Goal: Transaction & Acquisition: Download file/media

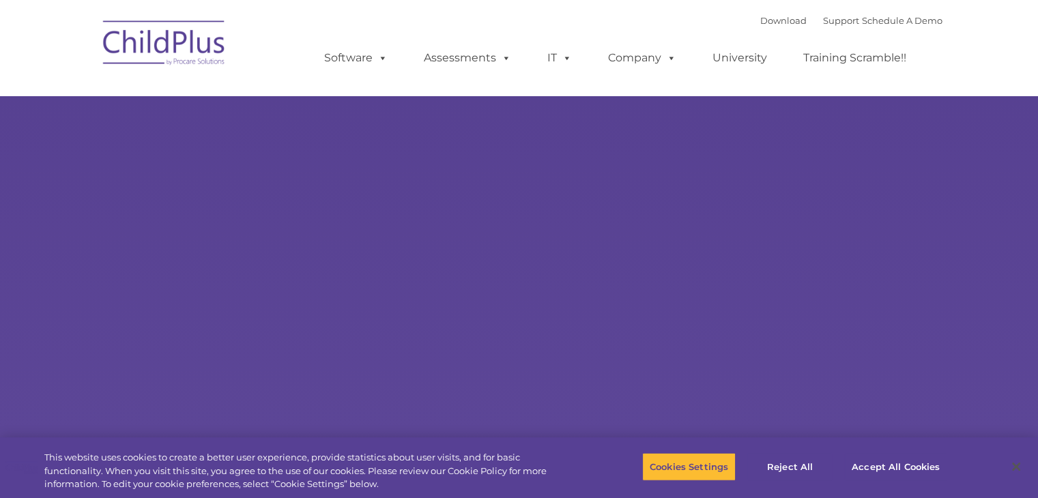
select select "MEDIUM"
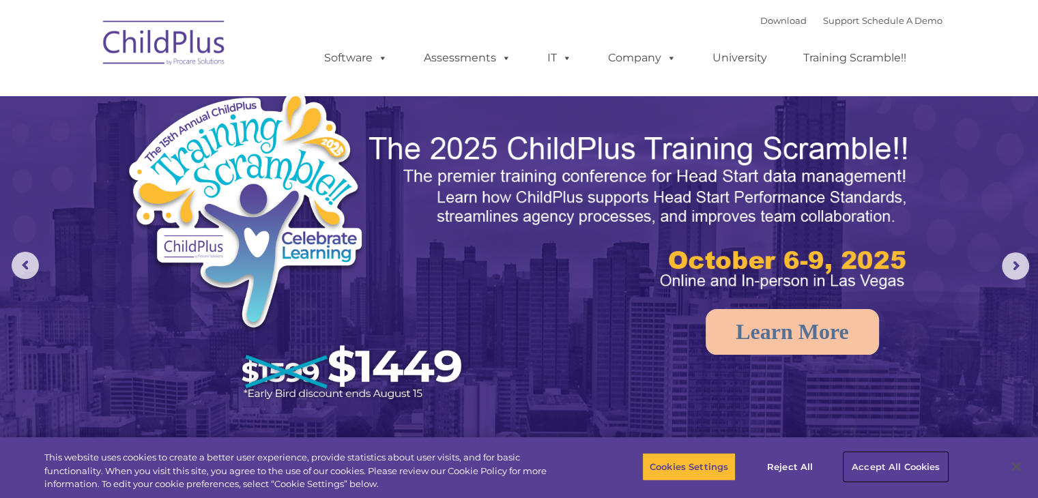
click at [877, 468] on button "Accept All Cookies" at bounding box center [896, 467] width 103 height 29
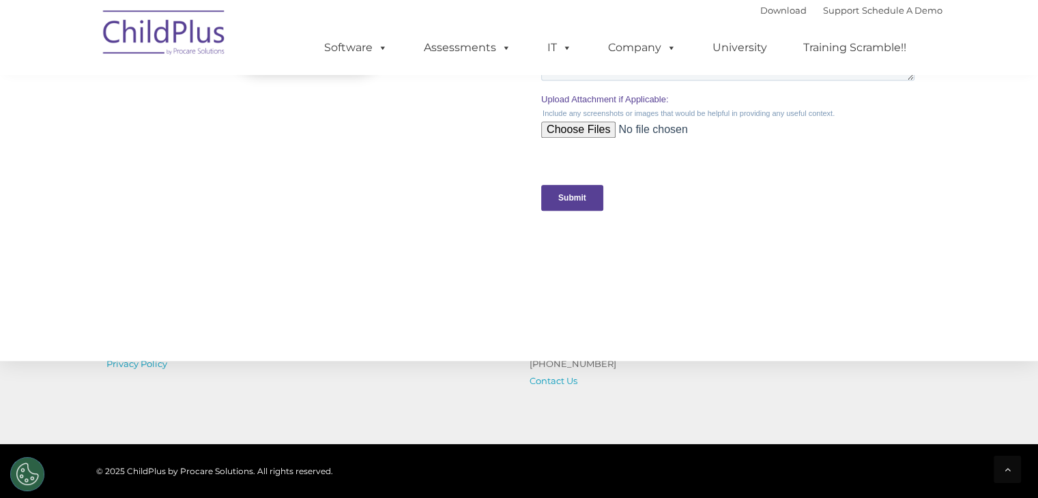
scroll to position [1512, 0]
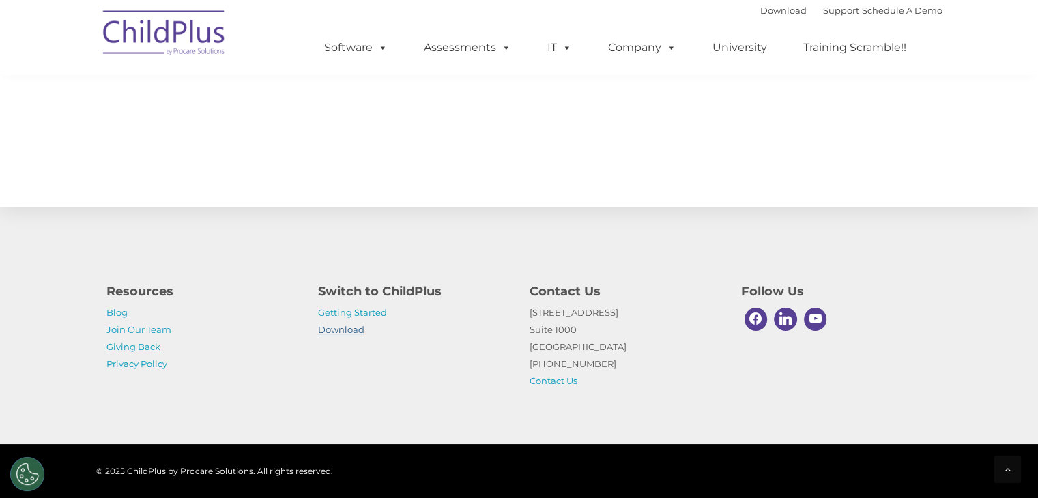
click at [328, 330] on link "Download" at bounding box center [341, 329] width 46 height 11
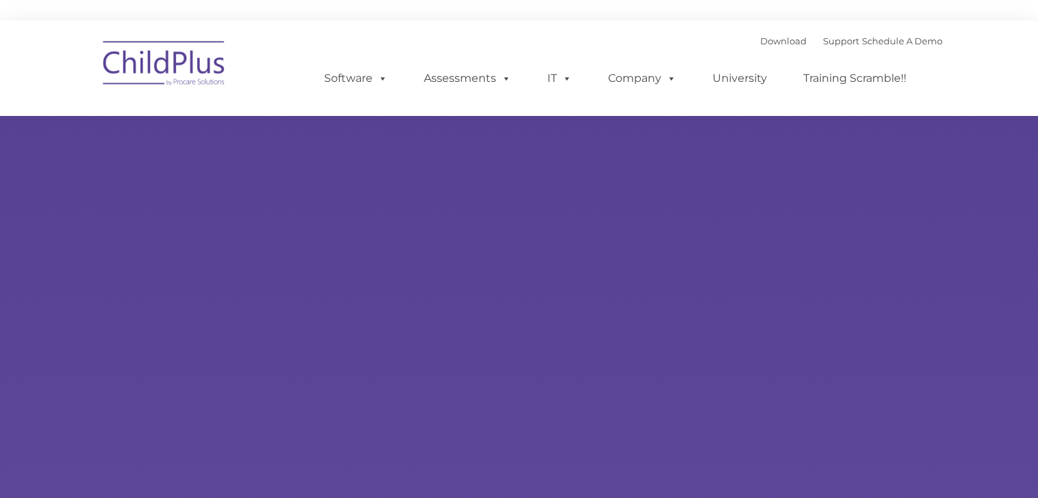
type input ""
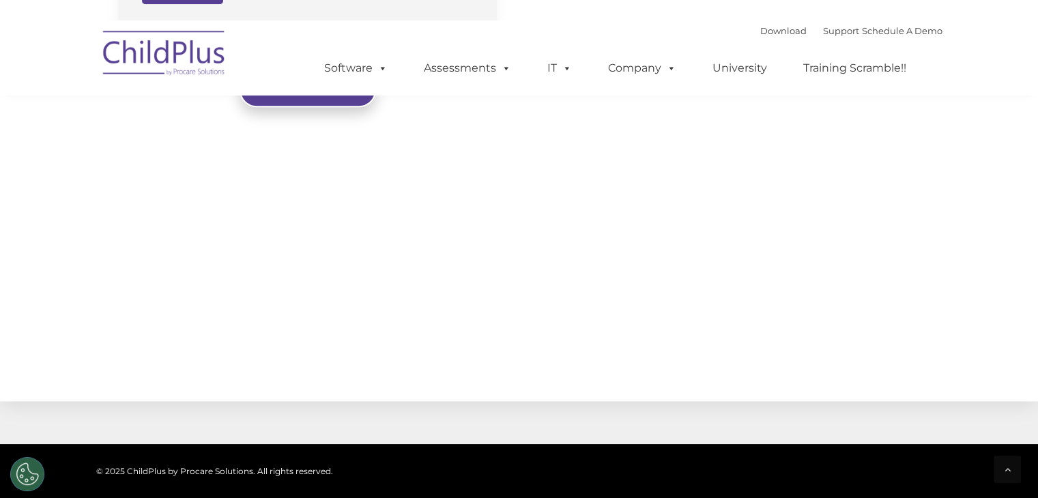
scroll to position [1512, 0]
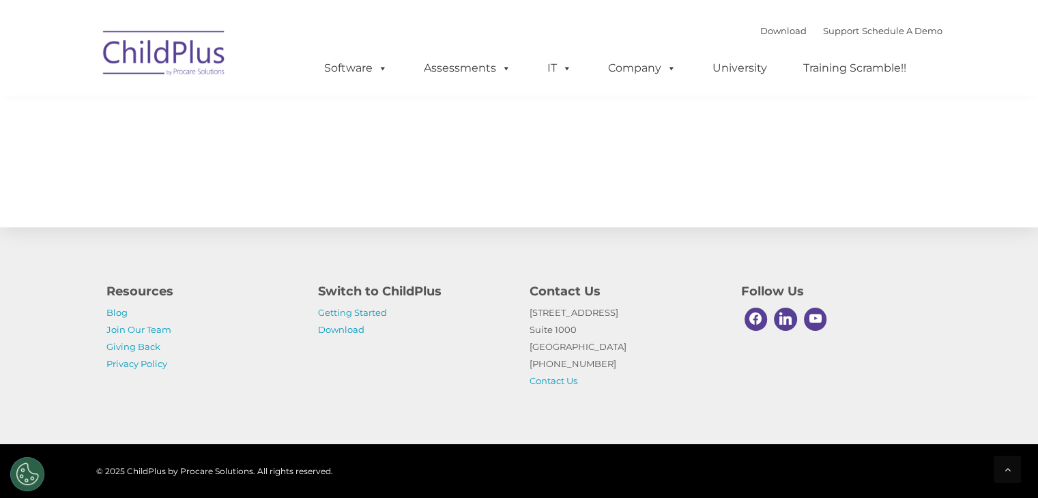
select select "MEDIUM"
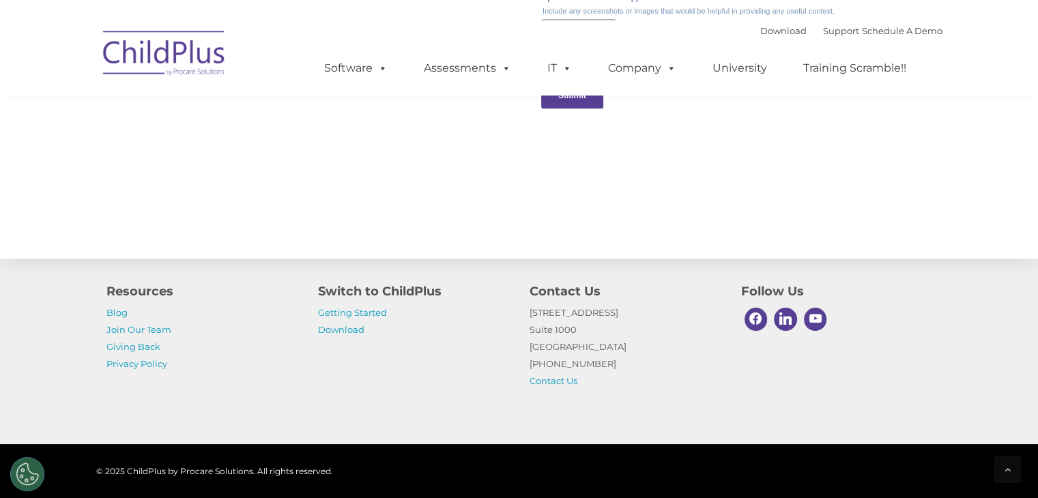
scroll to position [1472, 0]
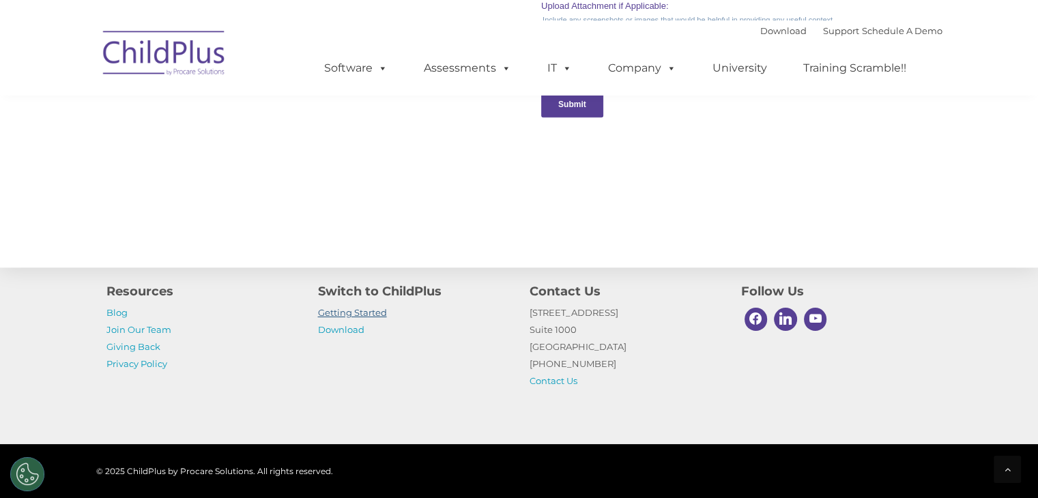
click at [360, 312] on link "Getting Started" at bounding box center [352, 312] width 69 height 11
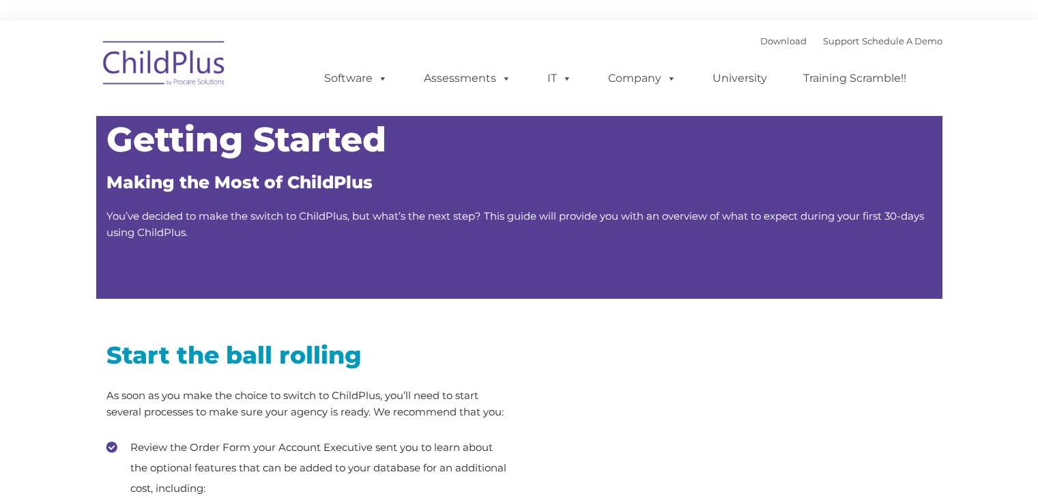
type input ""
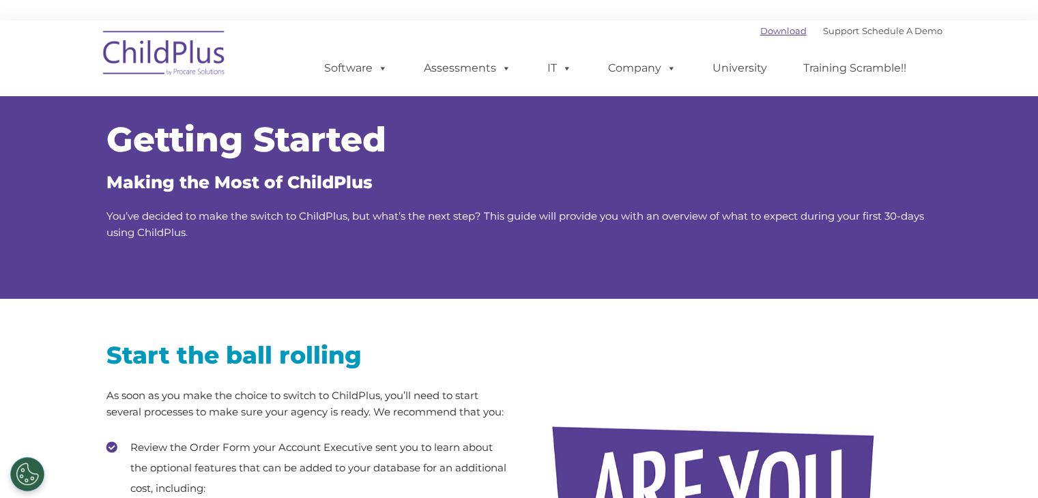
click at [761, 29] on link "Download" at bounding box center [784, 30] width 46 height 11
